Goal: Register for event/course

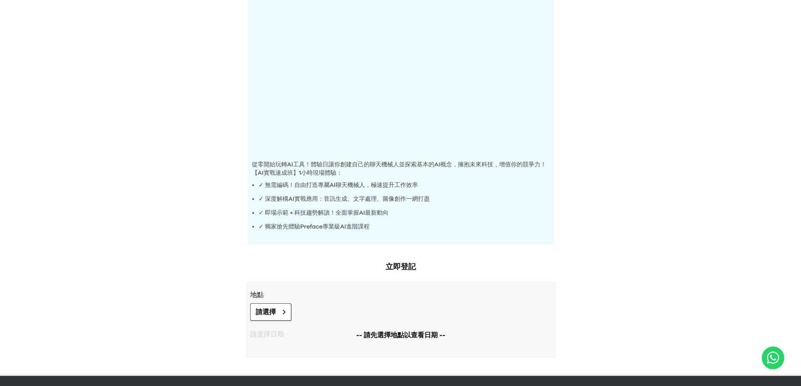
scroll to position [126, 0]
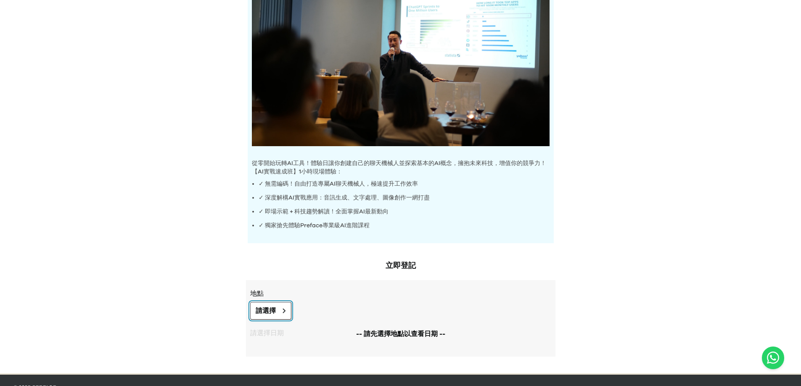
click at [286, 312] on button "請選擇" at bounding box center [270, 311] width 41 height 18
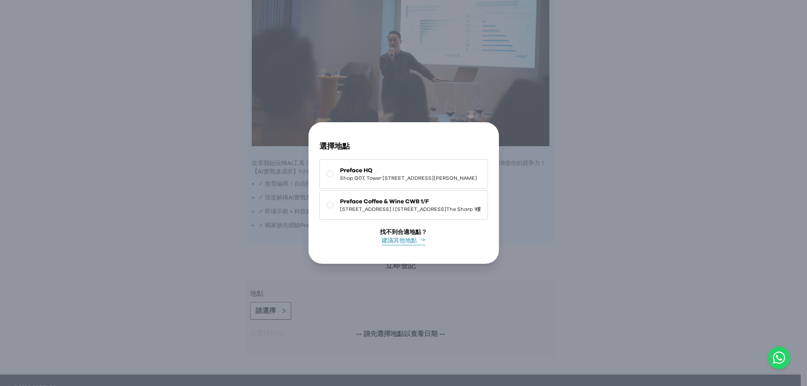
click at [489, 136] on icon "button" at bounding box center [489, 136] width 0 height 0
